Goal: Task Accomplishment & Management: Manage account settings

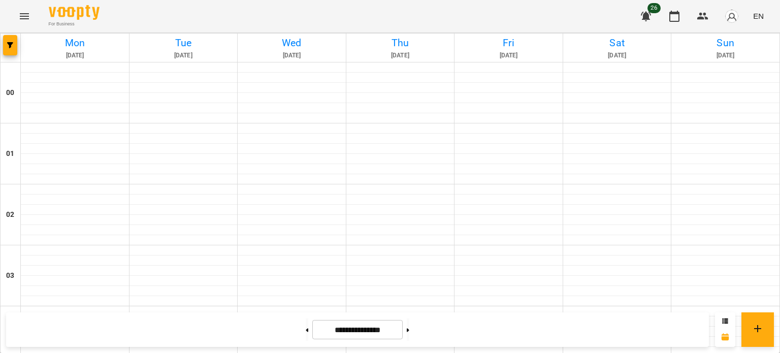
scroll to position [936, 0]
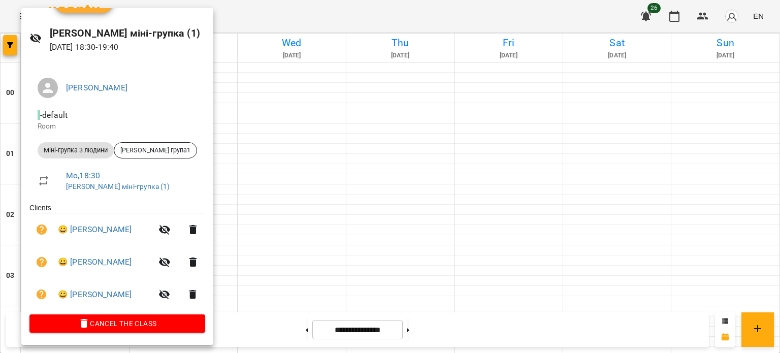
scroll to position [0, 0]
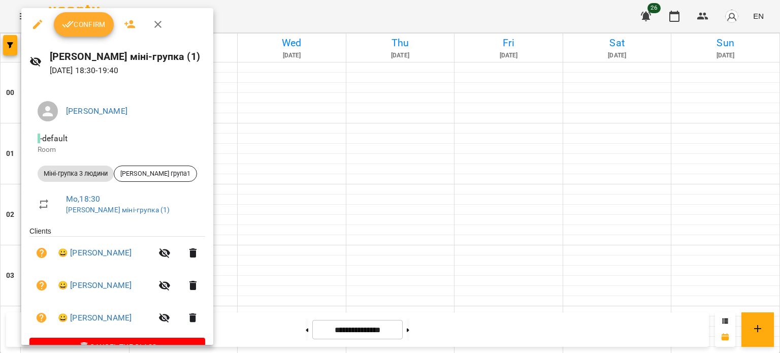
click at [168, 27] on button "button" at bounding box center [158, 24] width 24 height 24
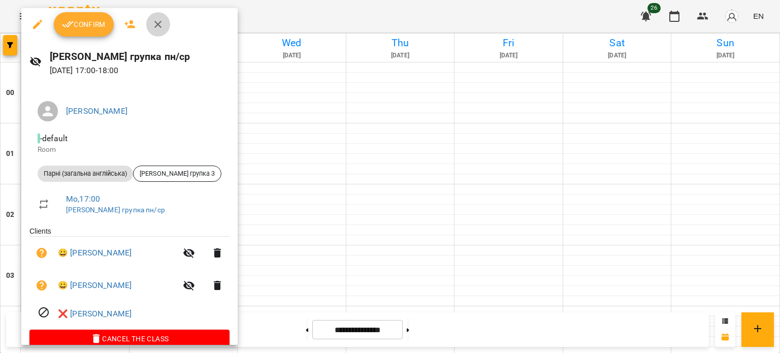
click at [156, 30] on button "button" at bounding box center [158, 24] width 24 height 24
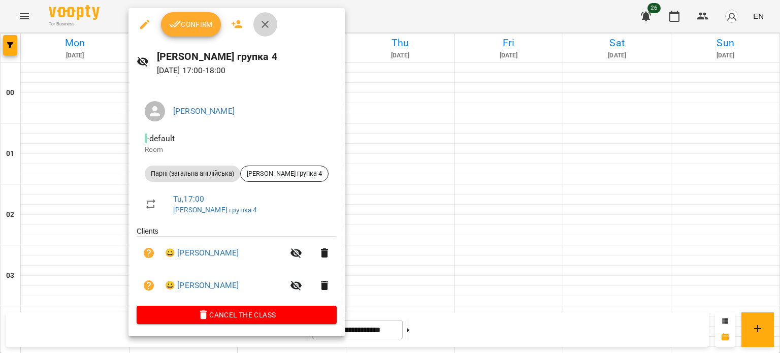
click at [272, 28] on button "button" at bounding box center [265, 24] width 24 height 24
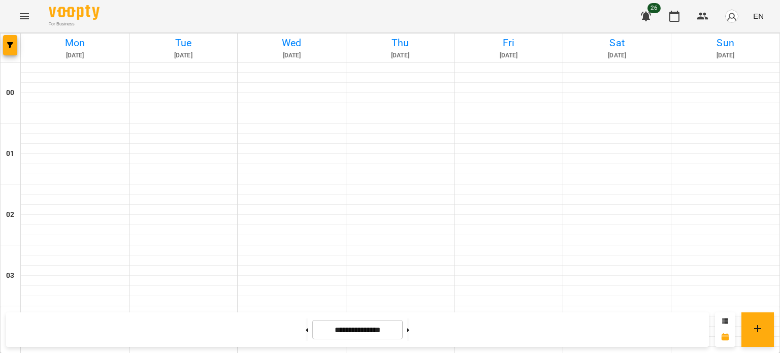
scroll to position [571, 0]
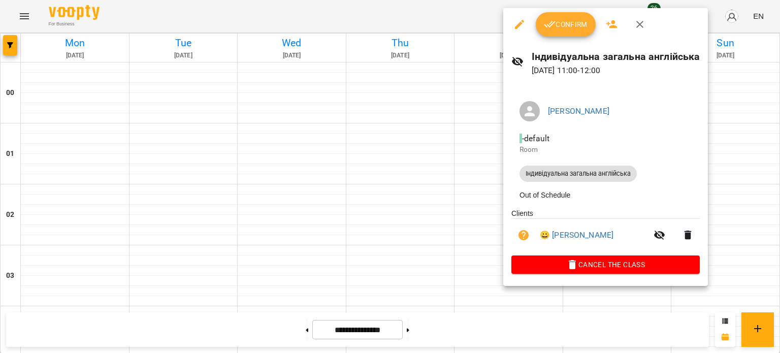
click at [642, 21] on icon "button" at bounding box center [639, 24] width 12 height 12
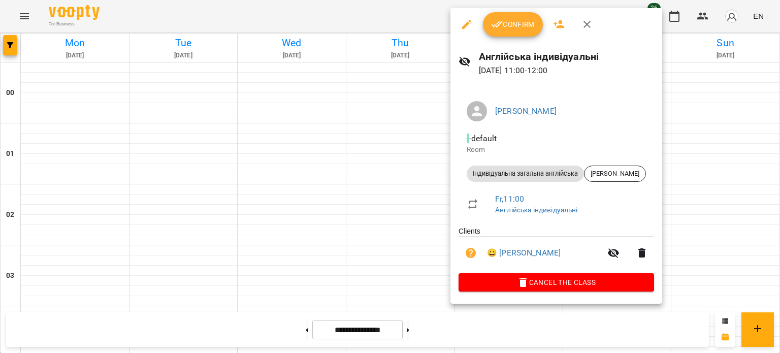
click at [588, 25] on icon "button" at bounding box center [586, 24] width 7 height 7
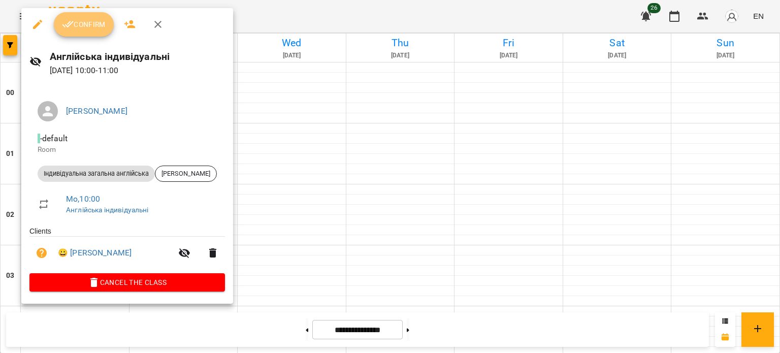
click at [98, 22] on span "Confirm" at bounding box center [84, 24] width 44 height 12
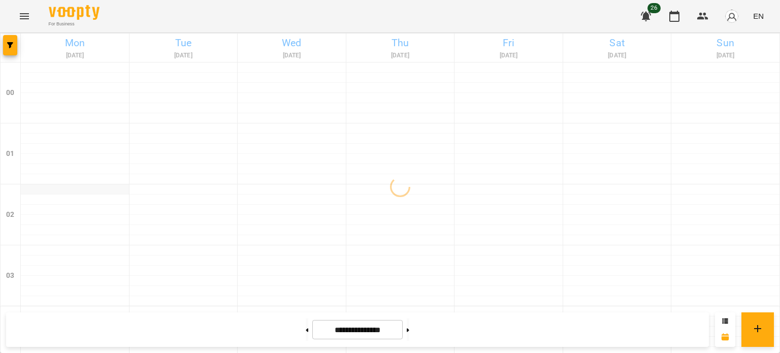
scroll to position [509, 0]
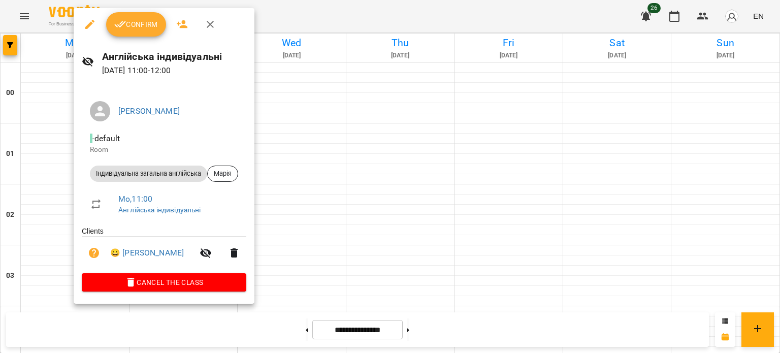
click at [146, 25] on span "Confirm" at bounding box center [136, 24] width 44 height 12
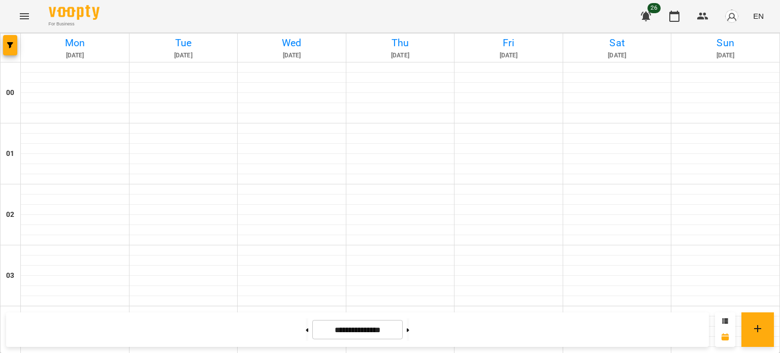
scroll to position [573, 0]
